Goal: Information Seeking & Learning: Learn about a topic

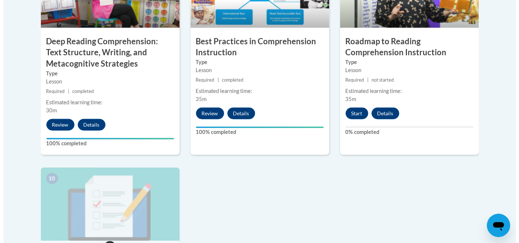
scroll to position [690, 0]
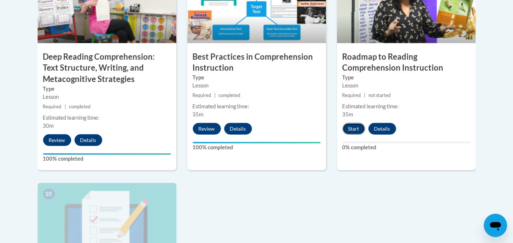
click at [351, 127] on button "Start" at bounding box center [354, 129] width 23 height 12
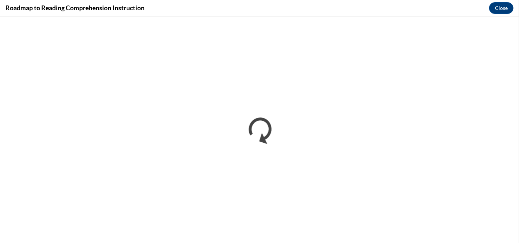
scroll to position [0, 0]
